Goal: Check status: Check status

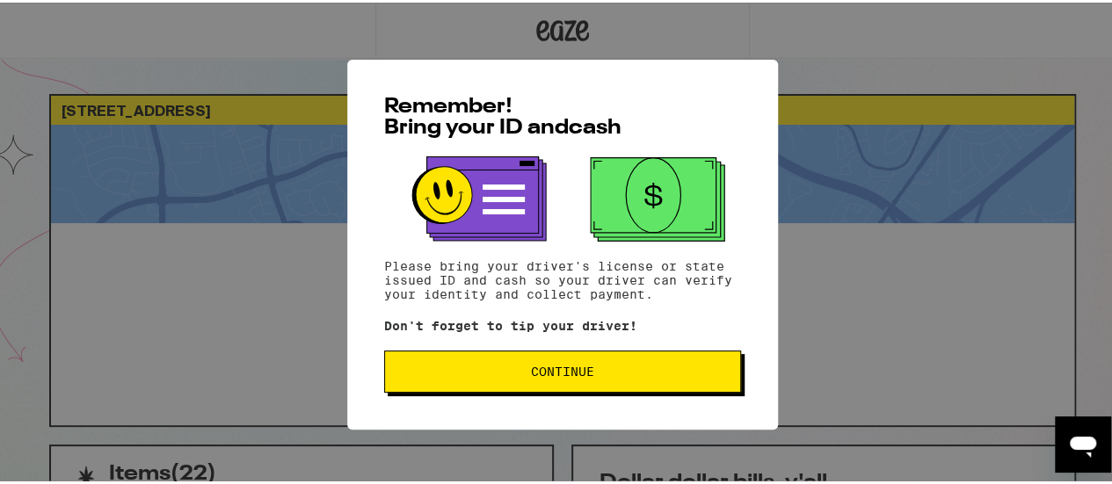
click at [570, 371] on span "Continue" at bounding box center [562, 369] width 63 height 12
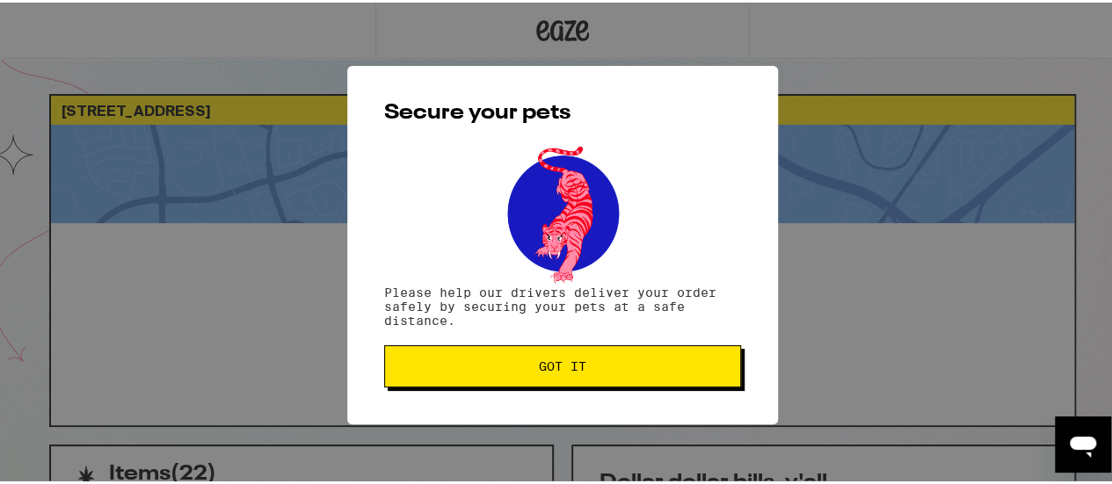
click at [571, 370] on span "Got it" at bounding box center [562, 364] width 47 height 12
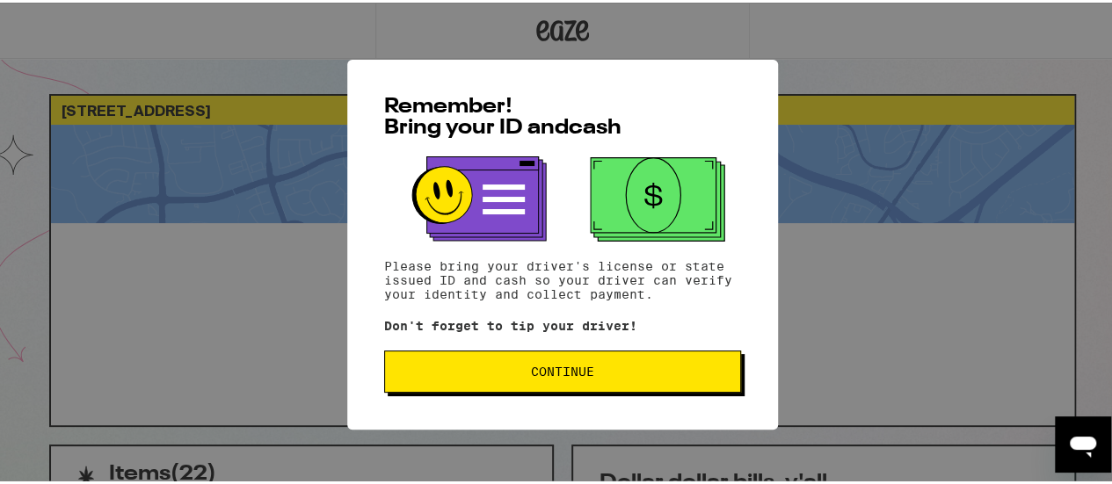
click at [567, 385] on button "Continue" at bounding box center [562, 369] width 357 height 42
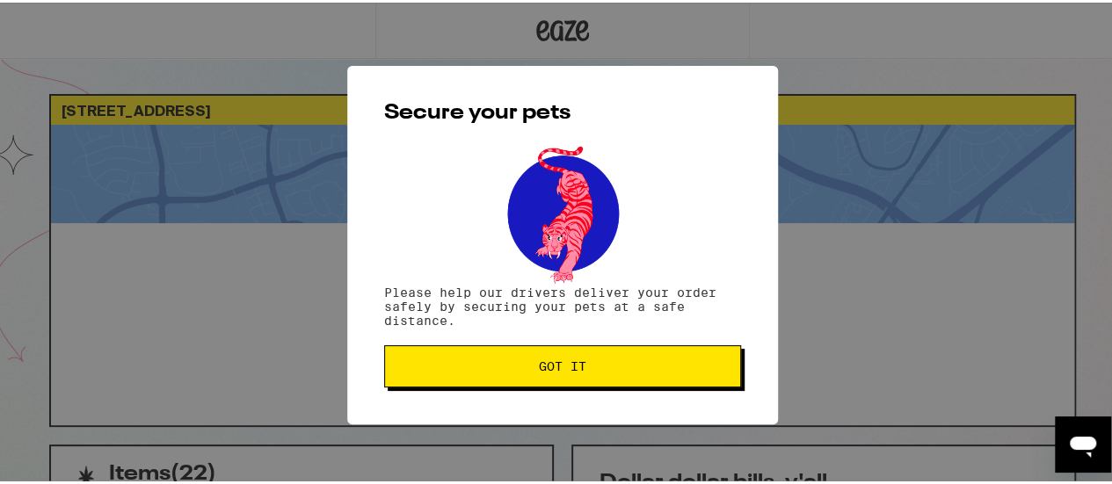
click at [568, 382] on button "Got it" at bounding box center [562, 364] width 357 height 42
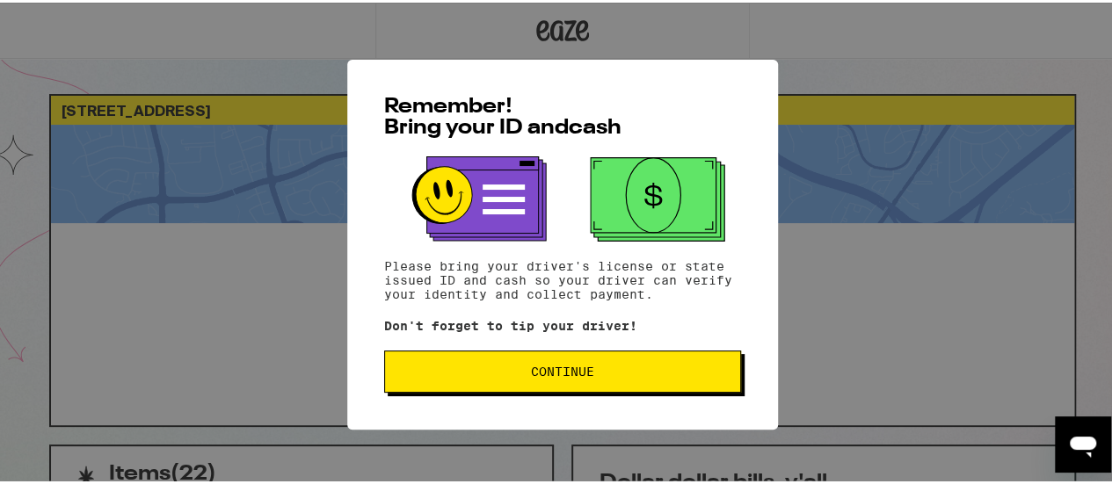
click at [555, 355] on button "Continue" at bounding box center [562, 369] width 357 height 42
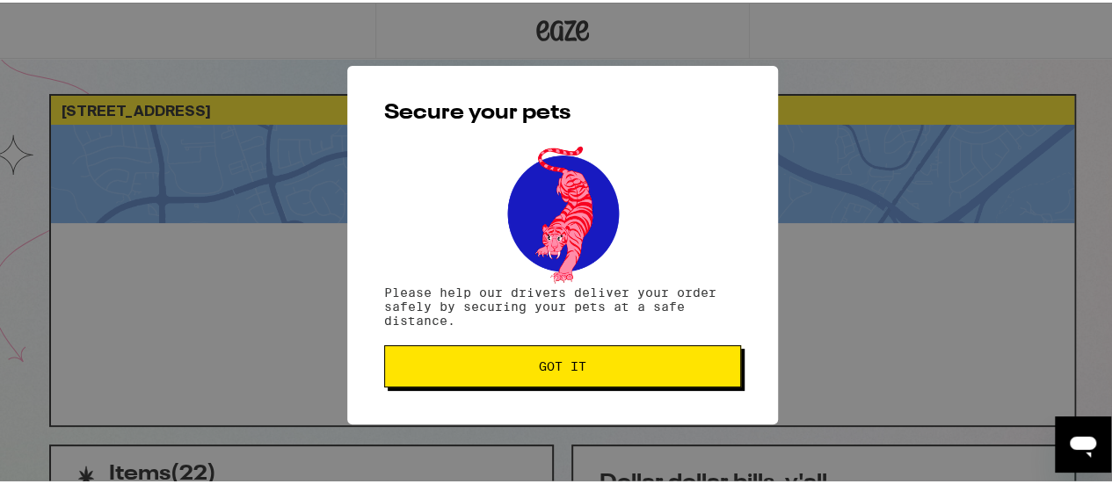
click at [556, 356] on button "Got it" at bounding box center [562, 364] width 357 height 42
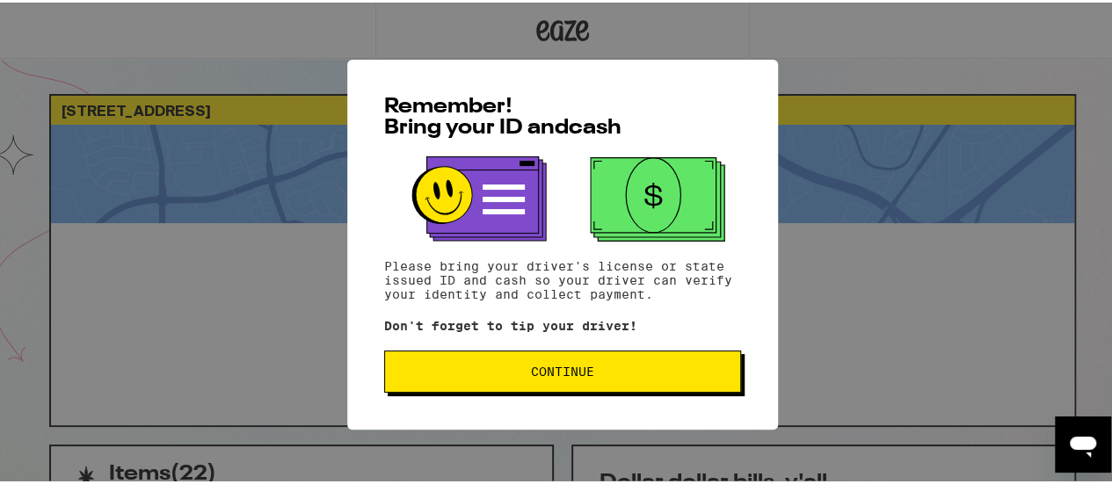
click at [557, 373] on span "Continue" at bounding box center [562, 369] width 63 height 12
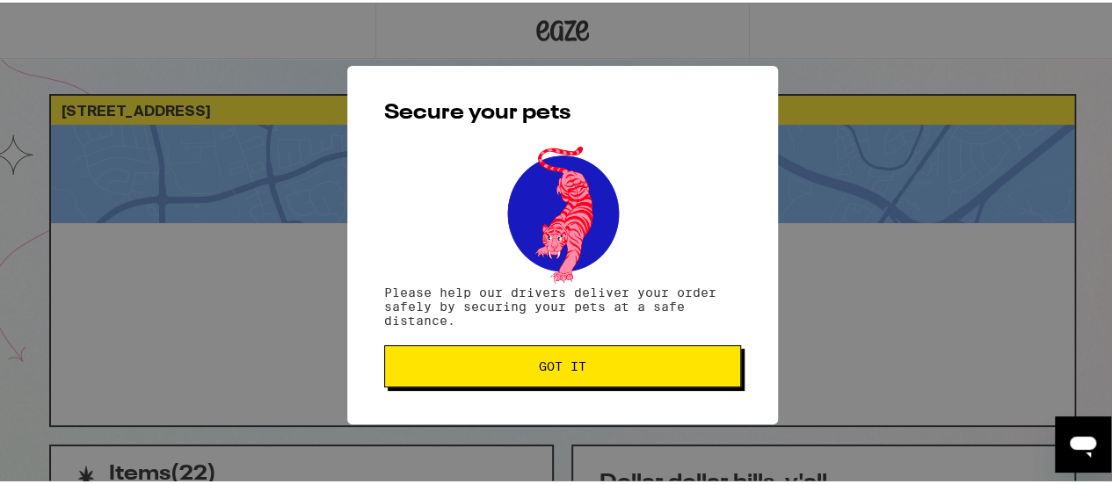
click at [557, 370] on span "Got it" at bounding box center [562, 364] width 47 height 12
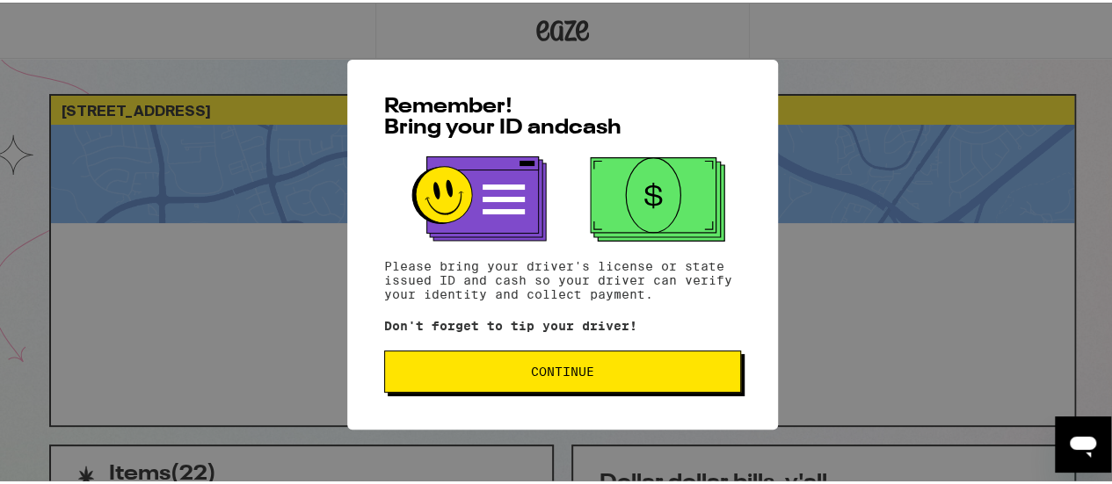
click at [582, 375] on span "Continue" at bounding box center [562, 369] width 63 height 12
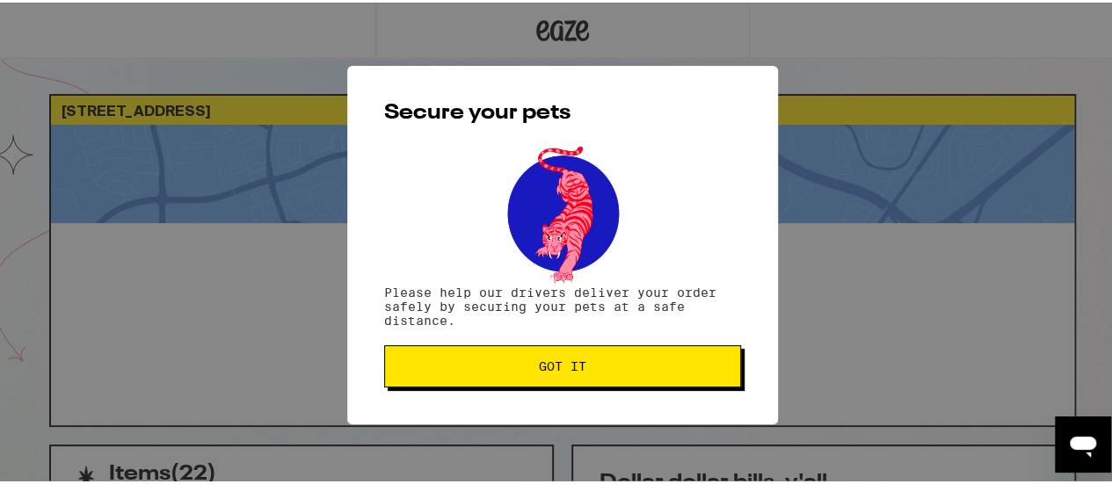
click at [582, 379] on button "Got it" at bounding box center [562, 364] width 357 height 42
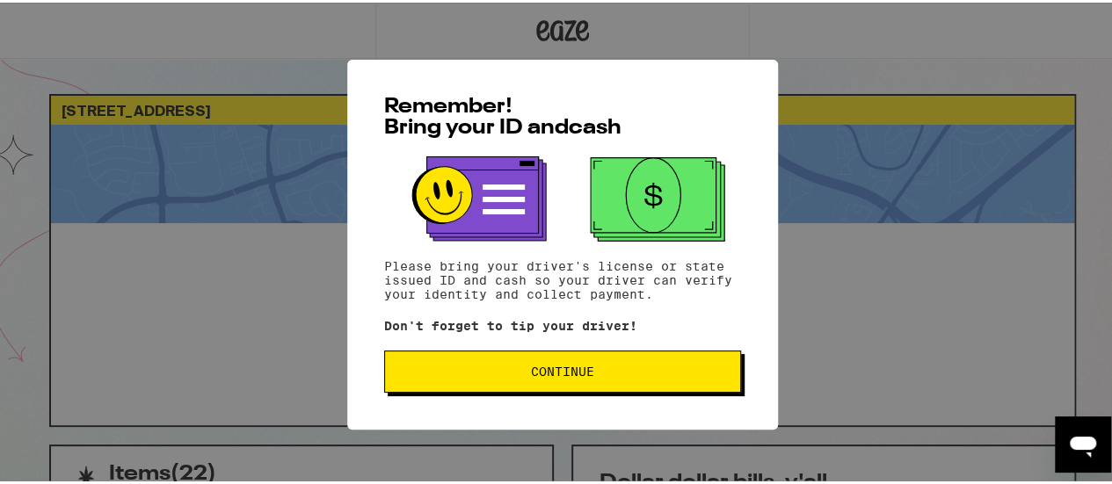
click at [546, 375] on span "Continue" at bounding box center [562, 369] width 63 height 12
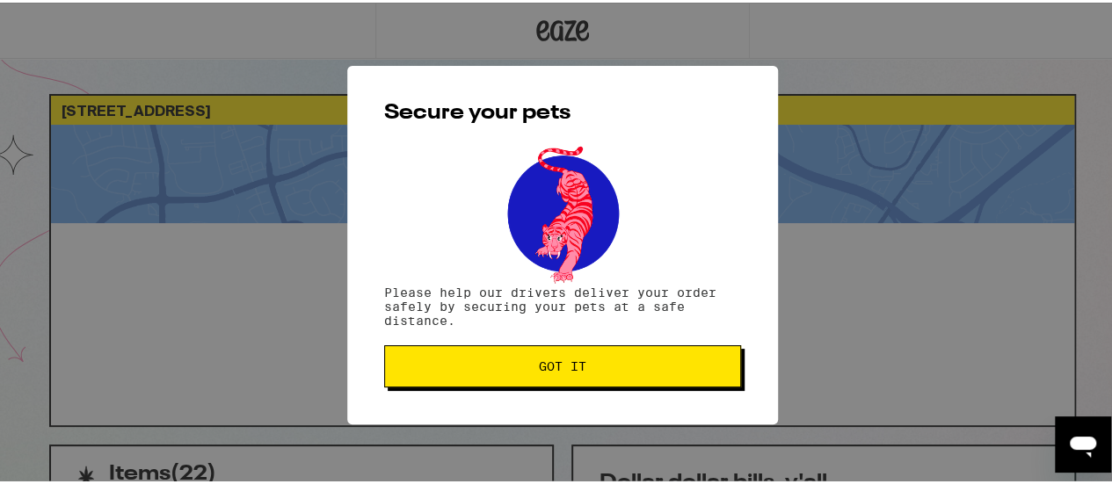
click at [549, 379] on button "Got it" at bounding box center [562, 364] width 357 height 42
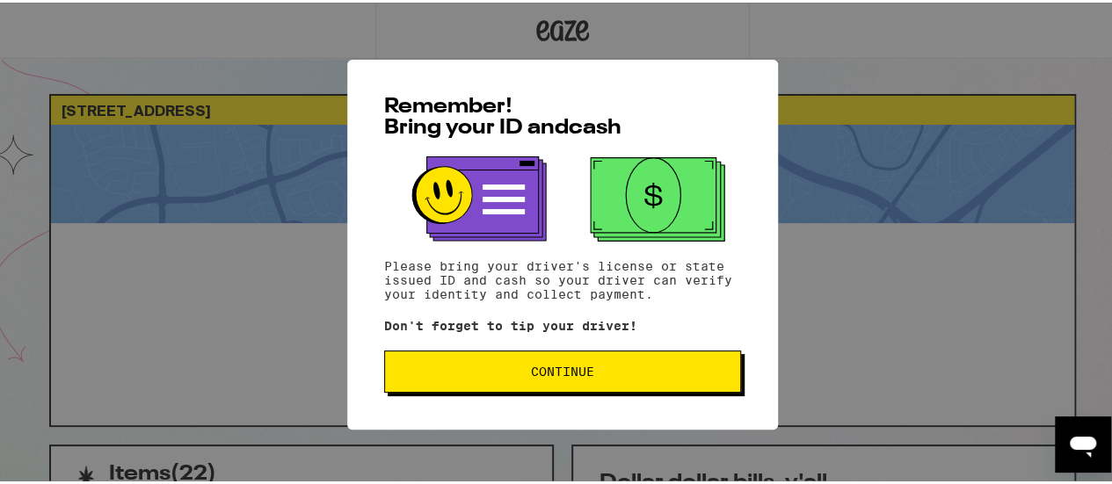
click at [545, 375] on span "Continue" at bounding box center [562, 369] width 63 height 12
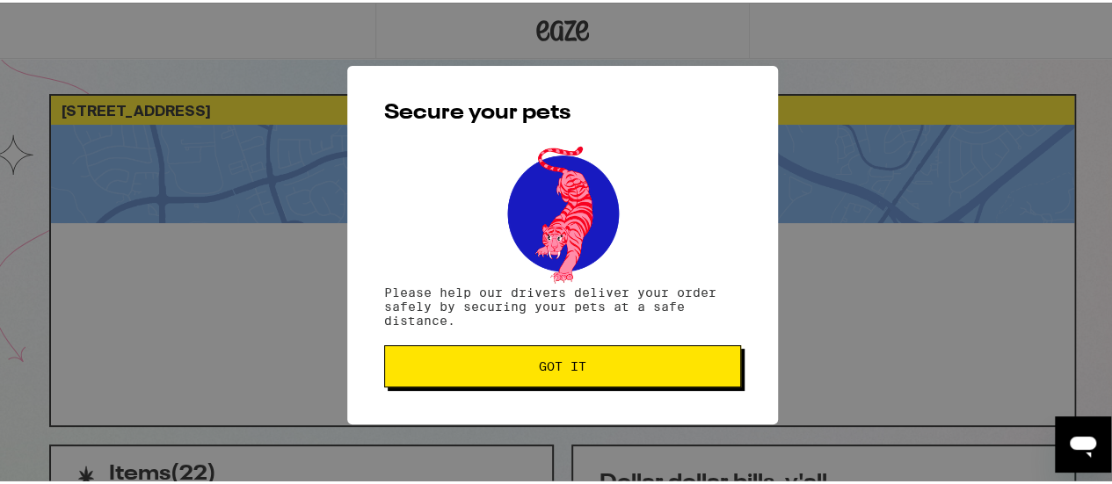
click at [550, 373] on button "Got it" at bounding box center [562, 364] width 357 height 42
